Goal: Navigation & Orientation: Find specific page/section

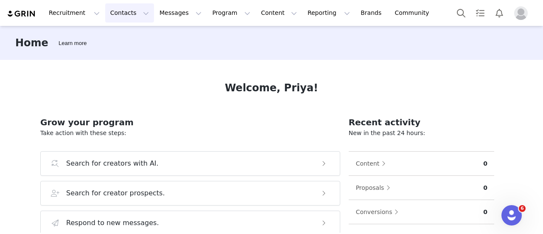
click at [136, 12] on button "Contacts Contacts" at bounding box center [129, 12] width 49 height 19
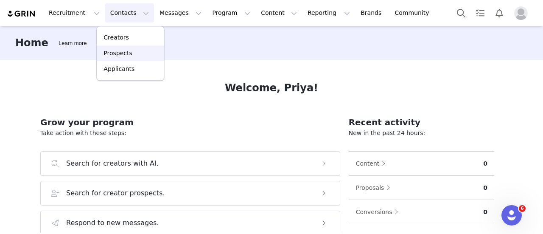
click at [128, 51] on p "Prospects" at bounding box center [117, 53] width 28 height 9
